Goal: Task Accomplishment & Management: Use online tool/utility

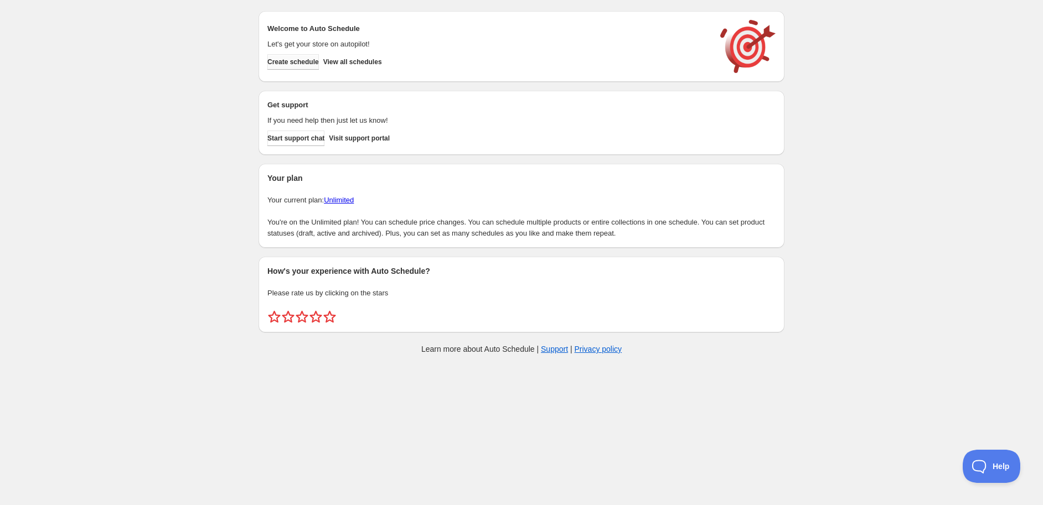
click at [309, 60] on span "Create schedule" at bounding box center [292, 62] width 51 height 9
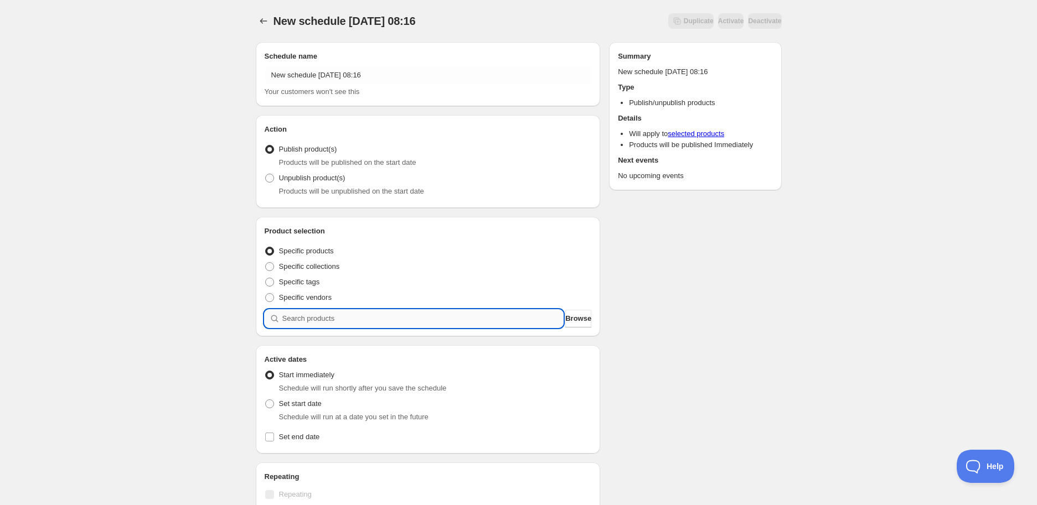
click at [427, 324] on input "search" at bounding box center [422, 319] width 281 height 18
paste input "STK003221"
type input "STK003221"
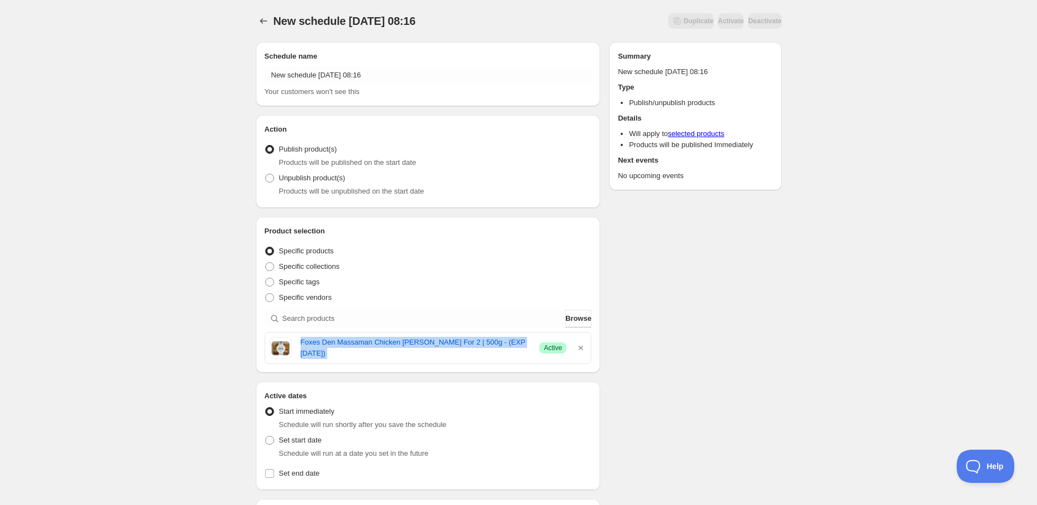
drag, startPoint x: 299, startPoint y: 350, endPoint x: 545, endPoint y: 349, distance: 245.8
click at [545, 349] on div "Foxes Den Massaman Chicken Curry For 2 | 500g - (EXP 16.10.25) Success Active" at bounding box center [428, 348] width 317 height 22
copy div "Foxes Den Massaman Chicken Curry For 2 | 500g - (EXP 16.10.25) Success"
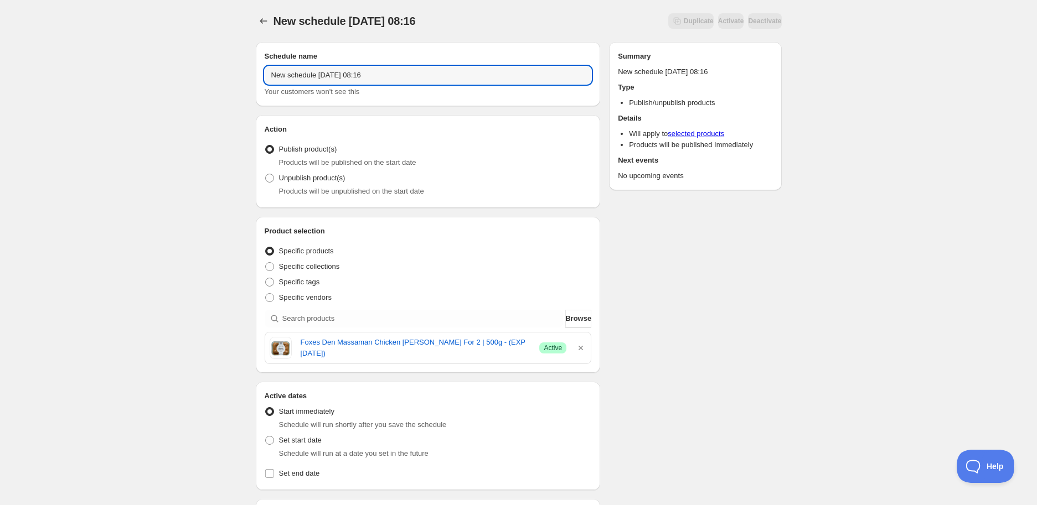
drag, startPoint x: 483, startPoint y: 73, endPoint x: -121, endPoint y: 73, distance: 604.0
click at [0, 73] on html "New schedule Oct 10 2025 08:16. This page is ready New schedule Oct 10 2025 08:…" at bounding box center [518, 252] width 1037 height 505
paste input "Foxes Den Massaman Chicken Curry For 2 | 500g - (EXP 16.10.25) Success"
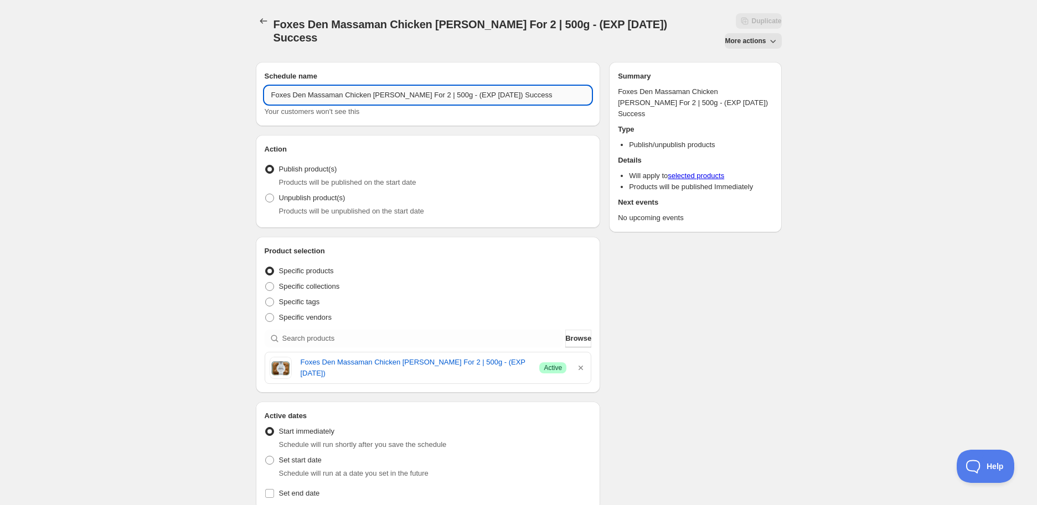
drag, startPoint x: 517, startPoint y: 75, endPoint x: 478, endPoint y: 72, distance: 38.9
click at [478, 86] on input "Foxes Den Massaman Chicken Curry For 2 | 500g - (EXP 16.10.25) Success" at bounding box center [428, 95] width 327 height 18
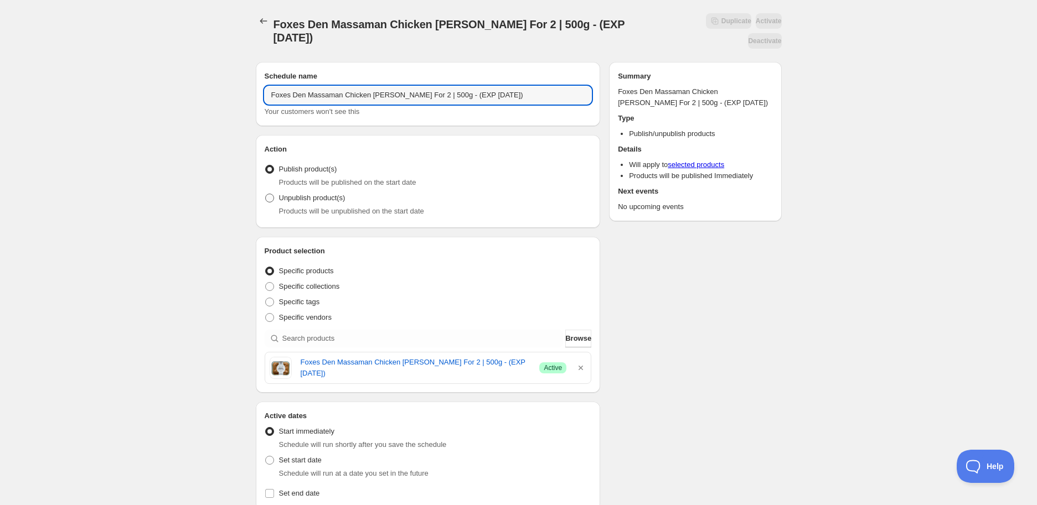
type input "Foxes Den Massaman Chicken Curry For 2 | 500g - (EXP 16.10.25)"
click at [326, 194] on span "Unpublish product(s)" at bounding box center [312, 198] width 66 height 8
click at [266, 194] on input "Unpublish product(s)" at bounding box center [265, 194] width 1 height 1
radio input "true"
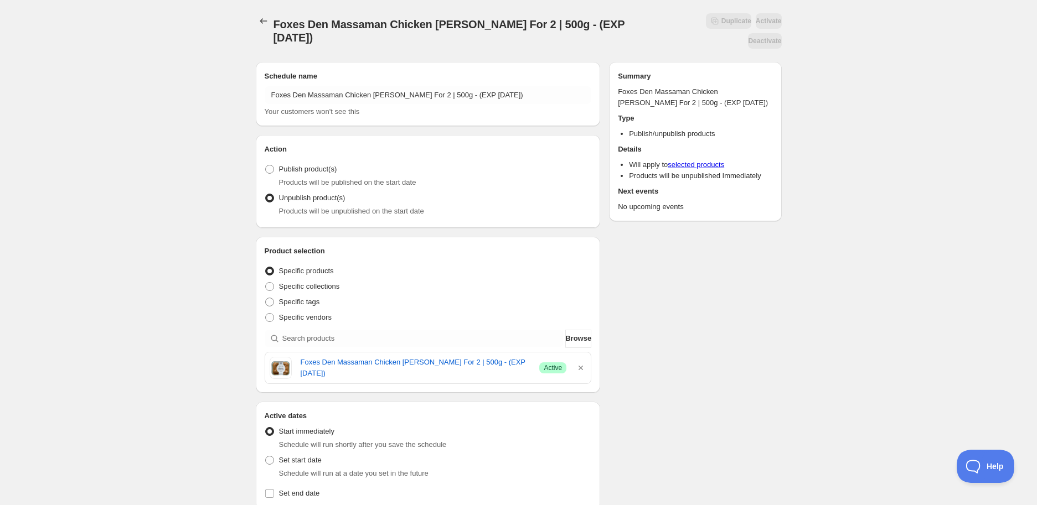
click at [700, 246] on div "Schedule name Foxes Den Massaman Chicken Curry For 2 | 500g - (EXP 16.10.25) Yo…" at bounding box center [514, 464] width 535 height 823
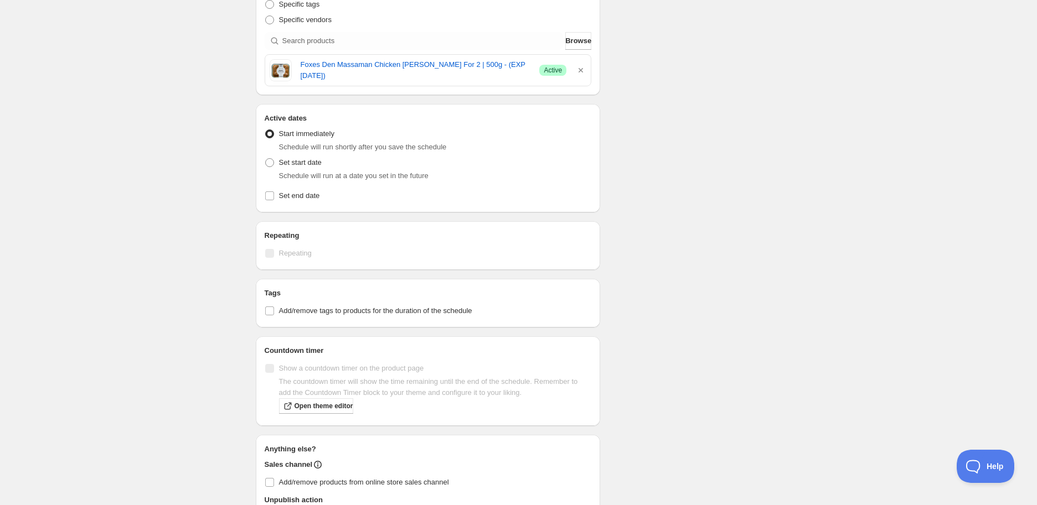
scroll to position [307, 0]
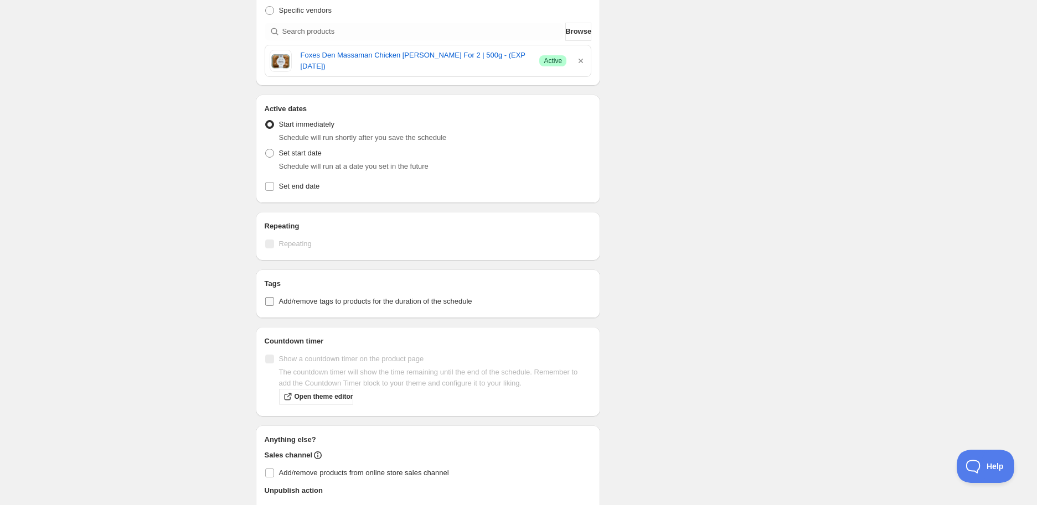
click at [270, 297] on input "Add/remove tags to products for the duration of the schedule" at bounding box center [269, 301] width 9 height 9
checkbox input "true"
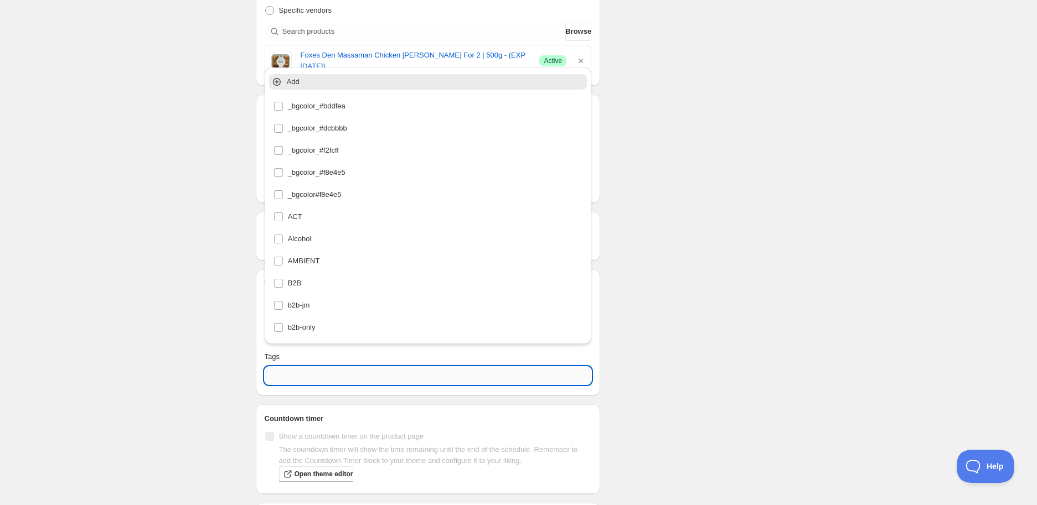
click at [313, 367] on input "text" at bounding box center [428, 376] width 327 height 18
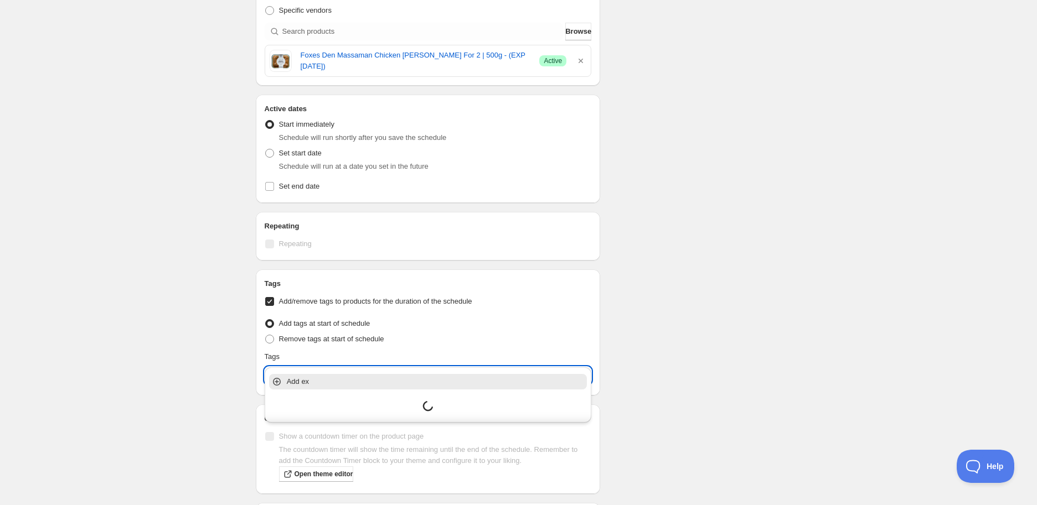
type input "e"
click at [323, 409] on div "EXP Draft" at bounding box center [428, 407] width 309 height 16
type input "EXP Draft"
checkbox input "true"
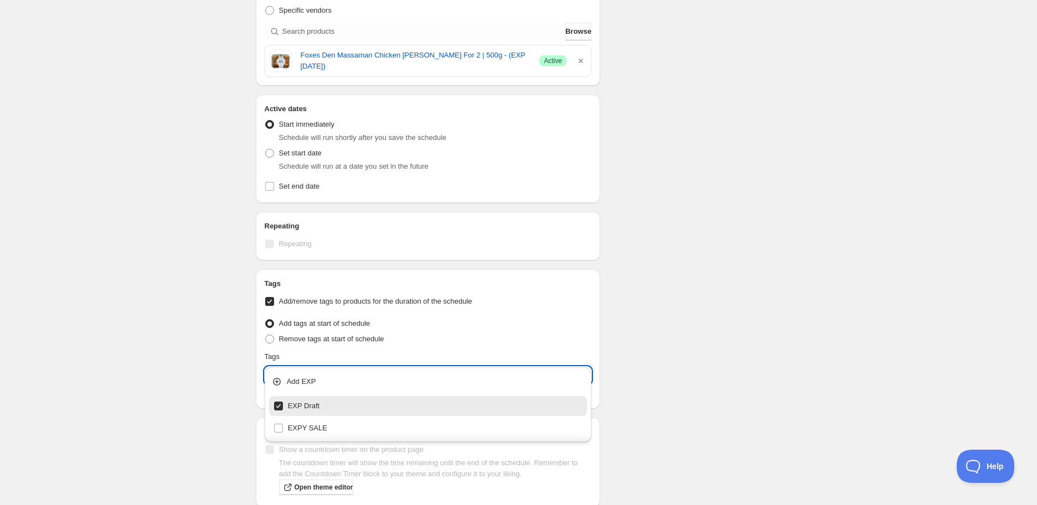
type input "EXP Draft"
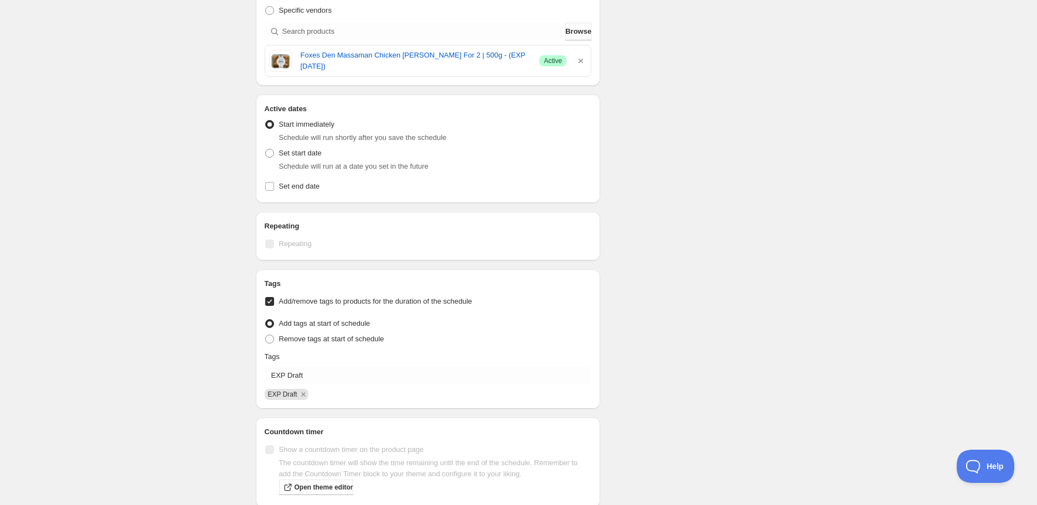
click at [720, 383] on div "Schedule name Foxes Den Massaman Chicken Curry For 2 | 500g - (EXP 16.10.25) Yo…" at bounding box center [514, 203] width 535 height 914
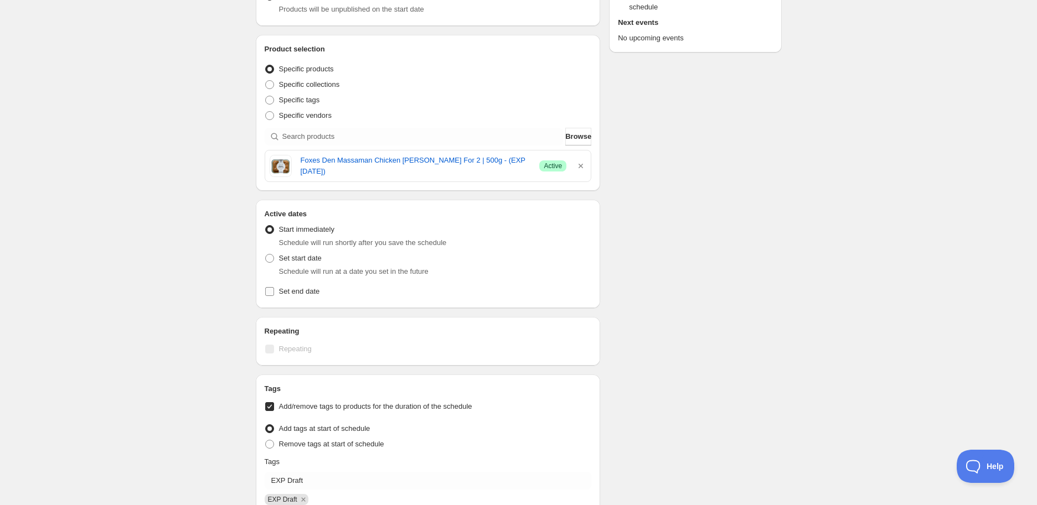
scroll to position [184, 0]
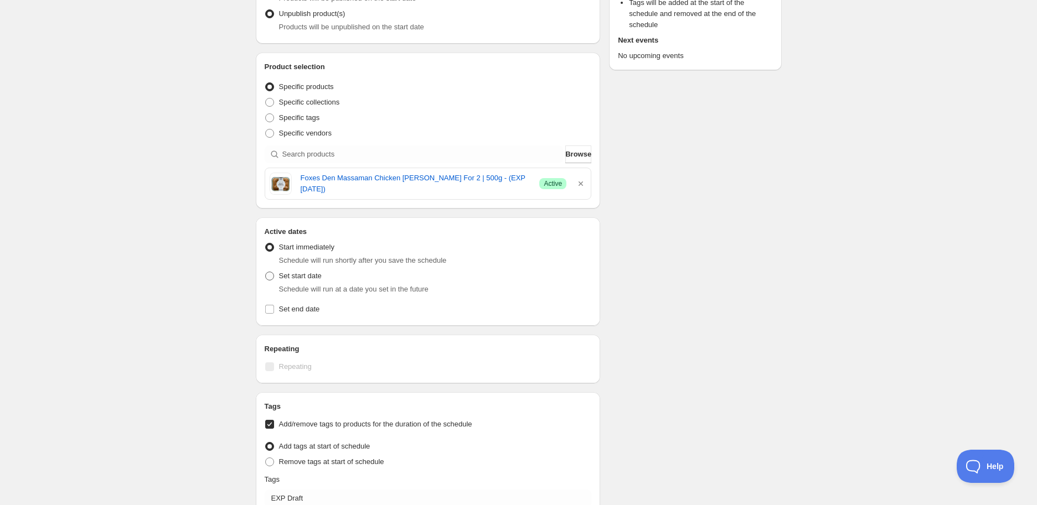
click at [297, 272] on span "Set start date" at bounding box center [300, 276] width 43 height 8
click at [266, 272] on input "Set start date" at bounding box center [265, 272] width 1 height 1
radio input "true"
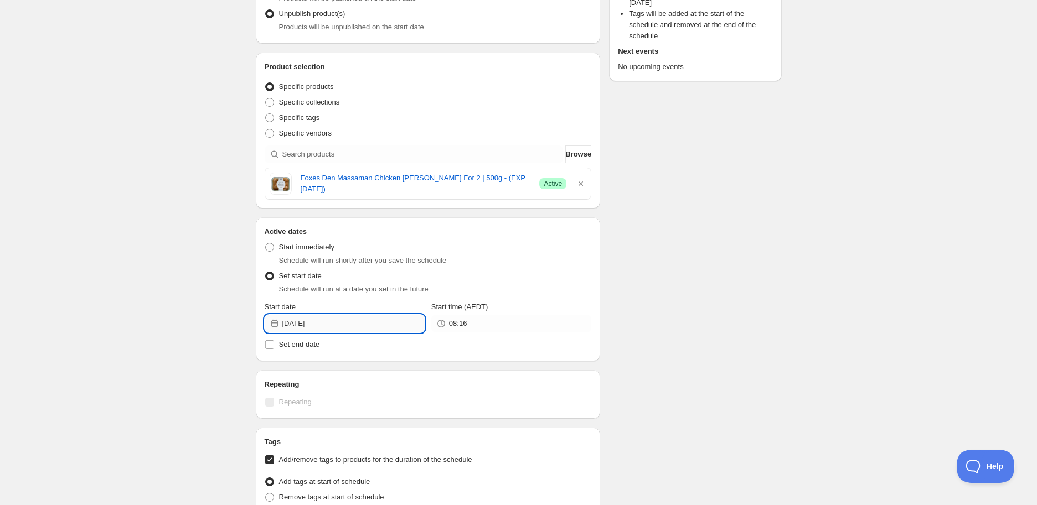
click at [325, 315] on input "2025-10-10" at bounding box center [353, 324] width 142 height 18
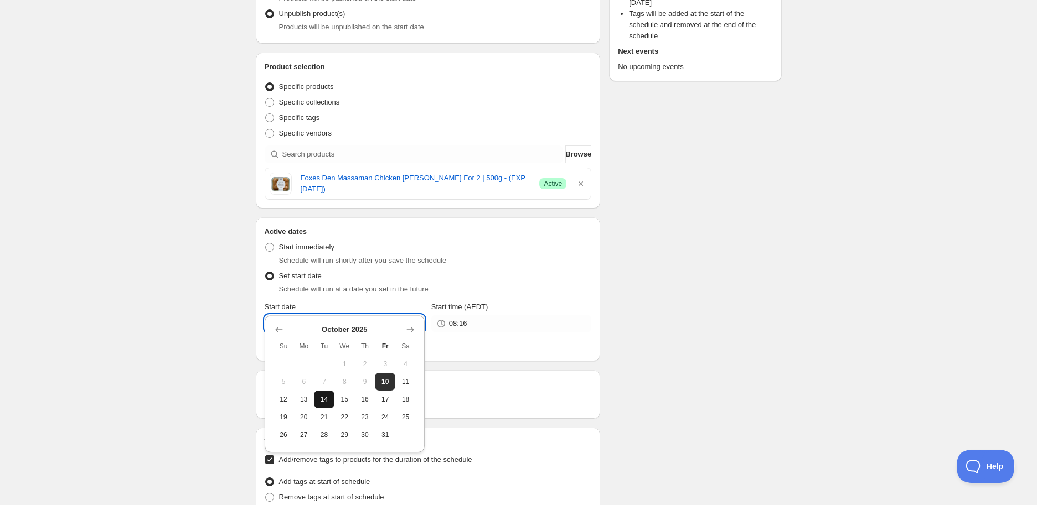
click at [333, 400] on button "14" at bounding box center [324, 400] width 20 height 18
type input "2025-10-14"
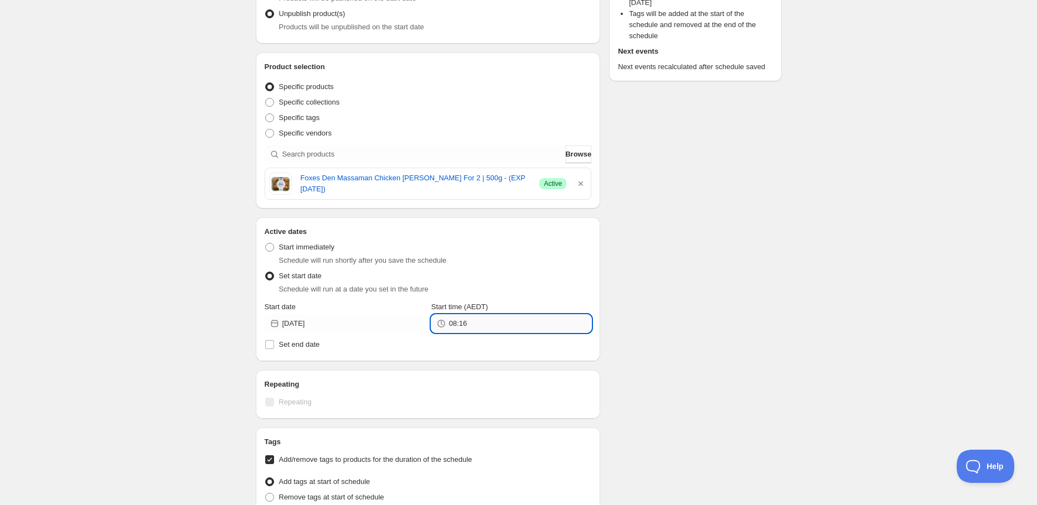
click at [482, 315] on input "08:16" at bounding box center [520, 324] width 142 height 18
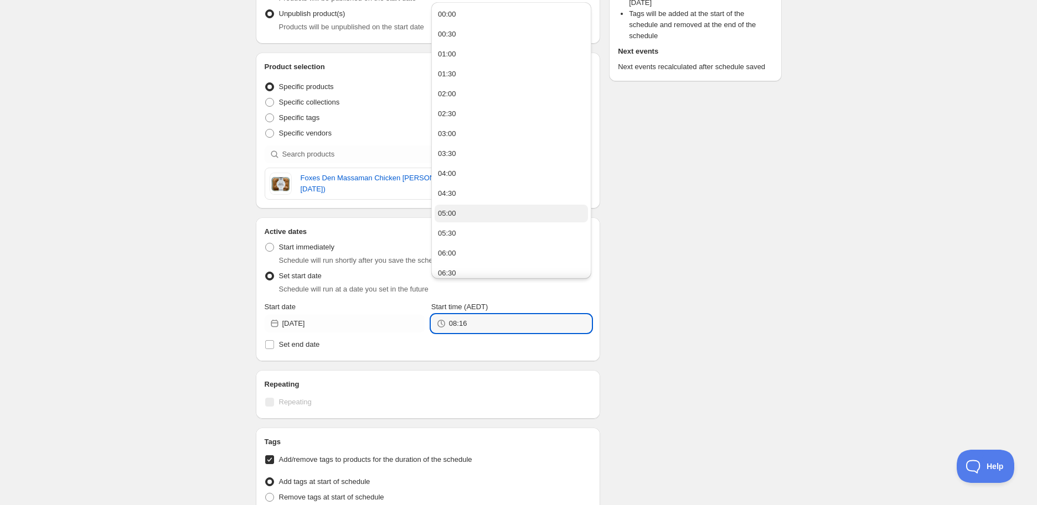
click at [470, 213] on button "05:00" at bounding box center [511, 214] width 153 height 18
type input "05:00"
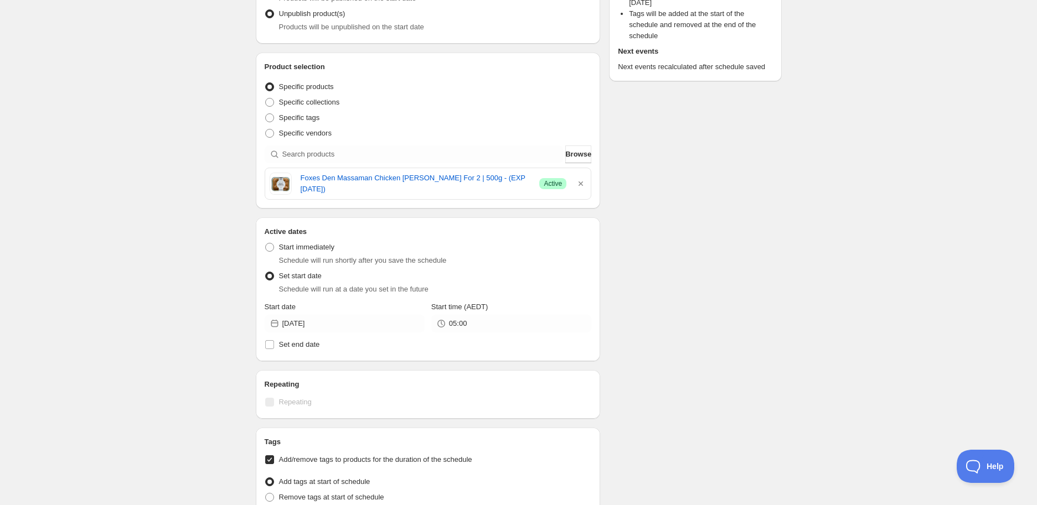
click at [688, 264] on div "Schedule name Foxes Den Massaman Chicken Curry For 2 | 500g - (EXP 16.10.25) Yo…" at bounding box center [514, 343] width 535 height 949
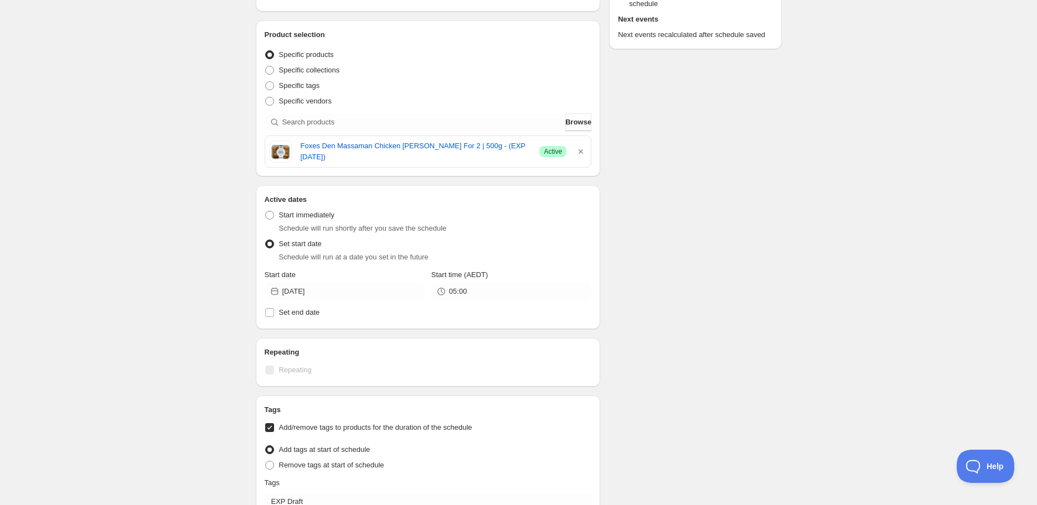
scroll to position [0, 0]
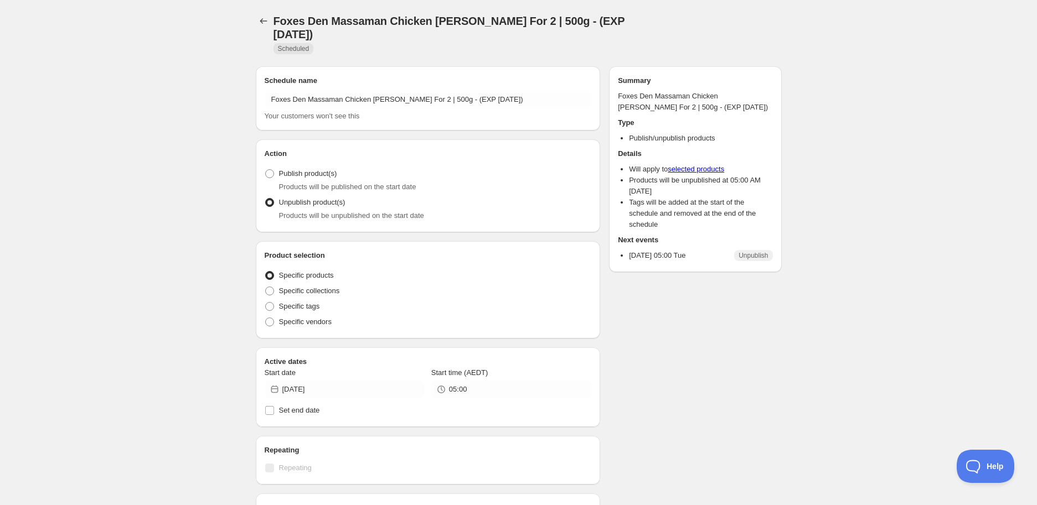
radio input "true"
checkbox input "true"
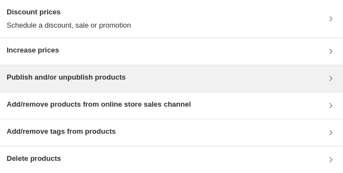
click at [50, 83] on div "Publish and/or unpublish products" at bounding box center [66, 78] width 119 height 13
